Goal: Obtain resource: Download file/media

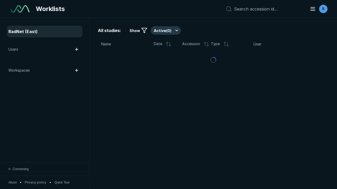
scroll to position [1437, 2192]
